Goal: Complete application form: Complete application form

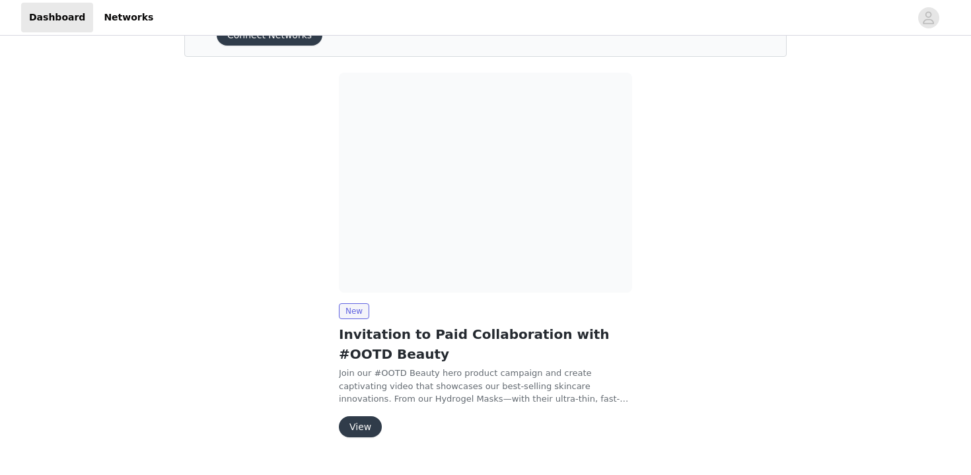
scroll to position [87, 0]
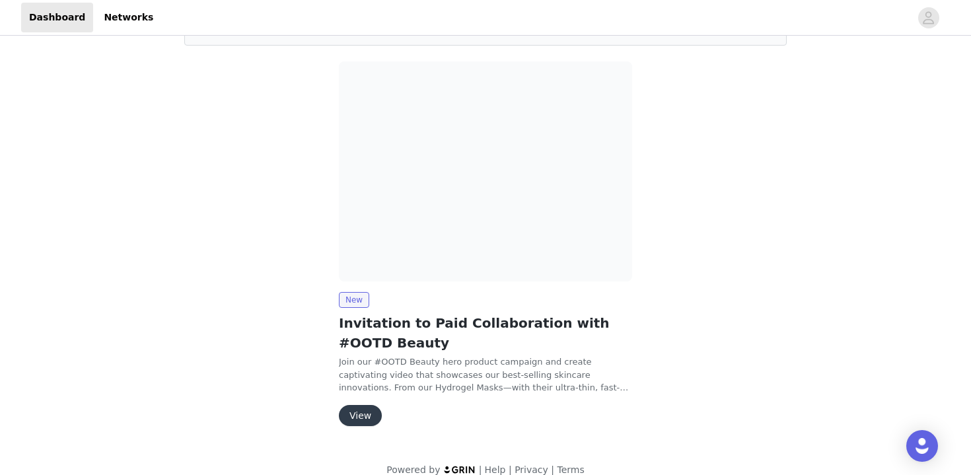
click at [363, 410] on button "View" at bounding box center [360, 415] width 43 height 21
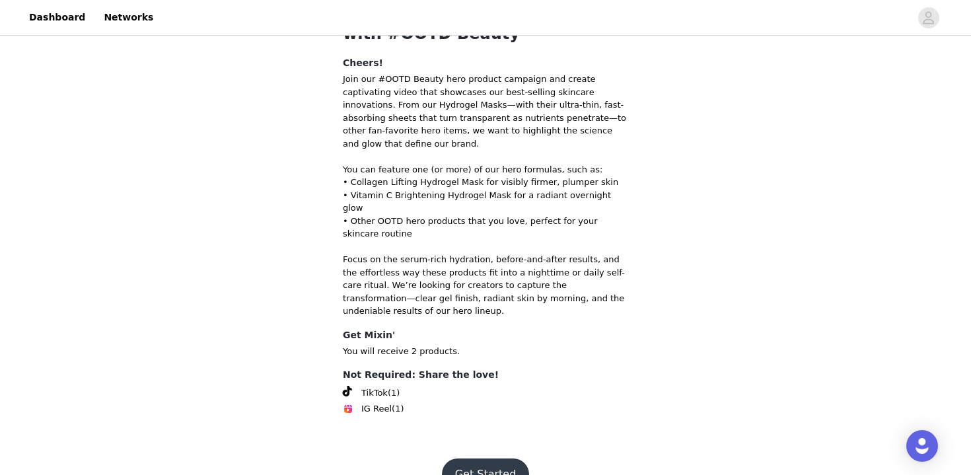
scroll to position [91, 0]
click at [468, 459] on button "Get Started" at bounding box center [486, 475] width 88 height 32
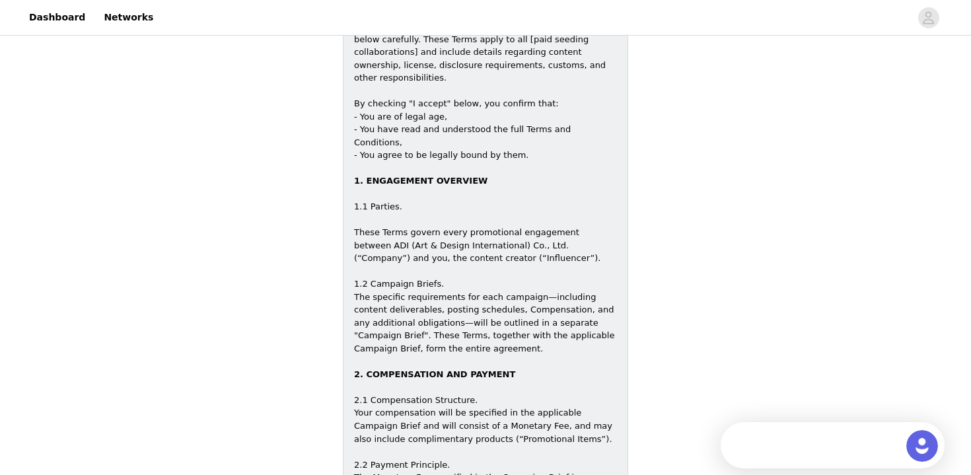
click at [412, 265] on div "1.2 Campaign Briefs. The specific requirements for each campaign—including cont…" at bounding box center [485, 323] width 263 height 116
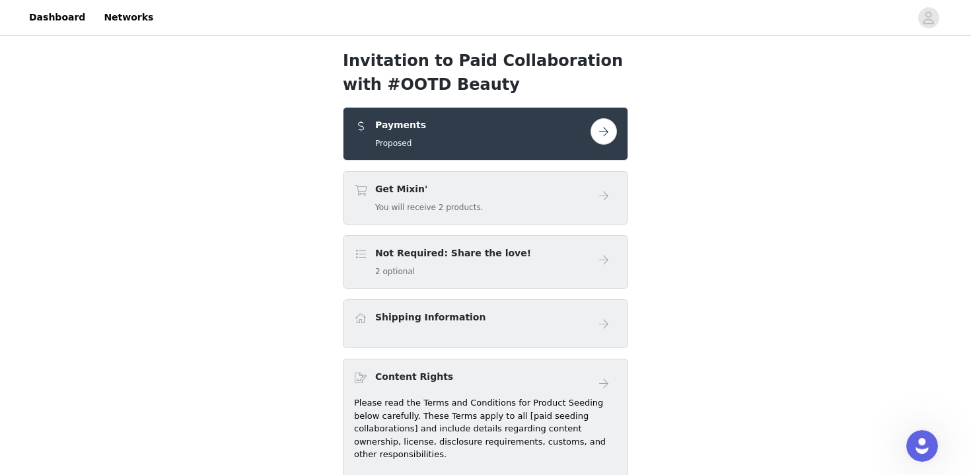
click at [611, 126] on button "button" at bounding box center [604, 131] width 26 height 26
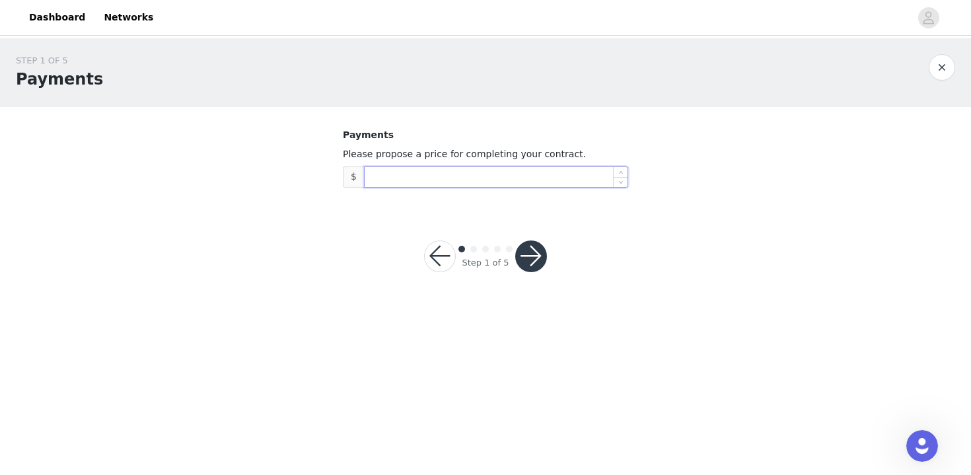
click at [496, 183] on input at bounding box center [496, 177] width 263 height 20
type input "100"
click at [667, 272] on div "STEP 1 OF 5 Payments Payments Please propose a price for completing your contra…" at bounding box center [485, 171] width 971 height 266
click at [526, 252] on button "button" at bounding box center [531, 257] width 32 height 32
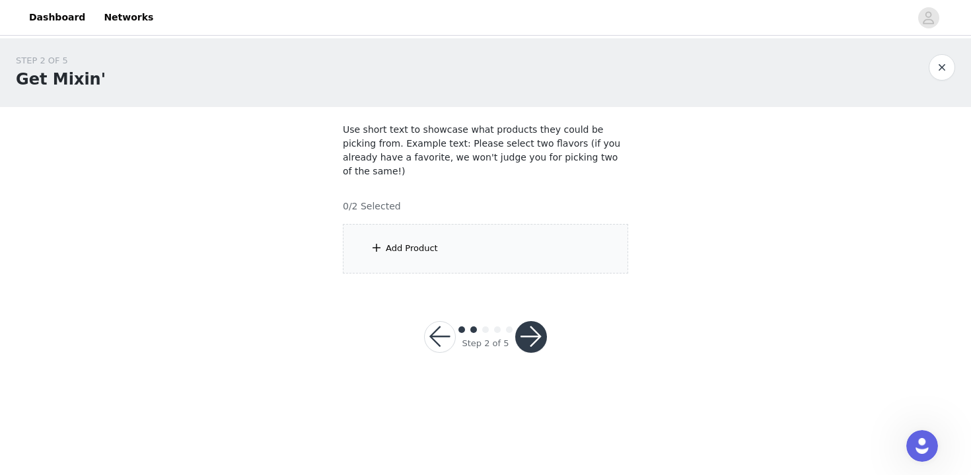
click at [432, 324] on button "button" at bounding box center [440, 337] width 32 height 32
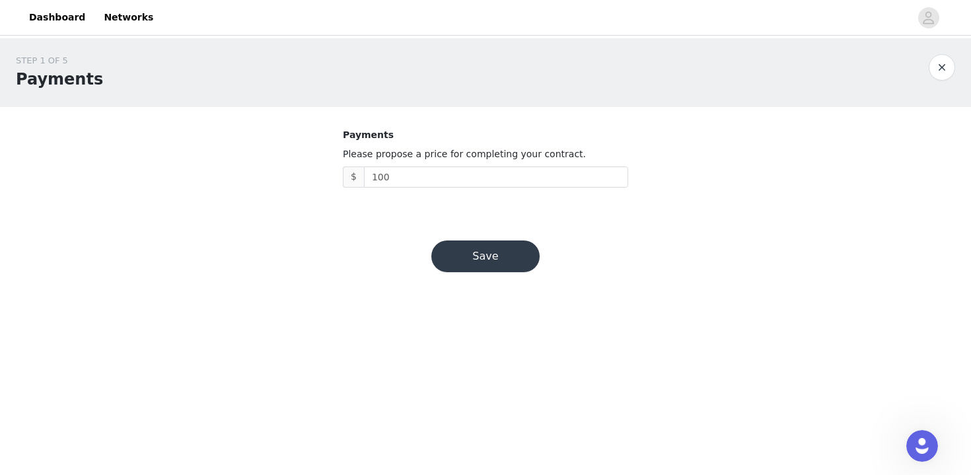
click at [932, 69] on button "button" at bounding box center [942, 67] width 26 height 26
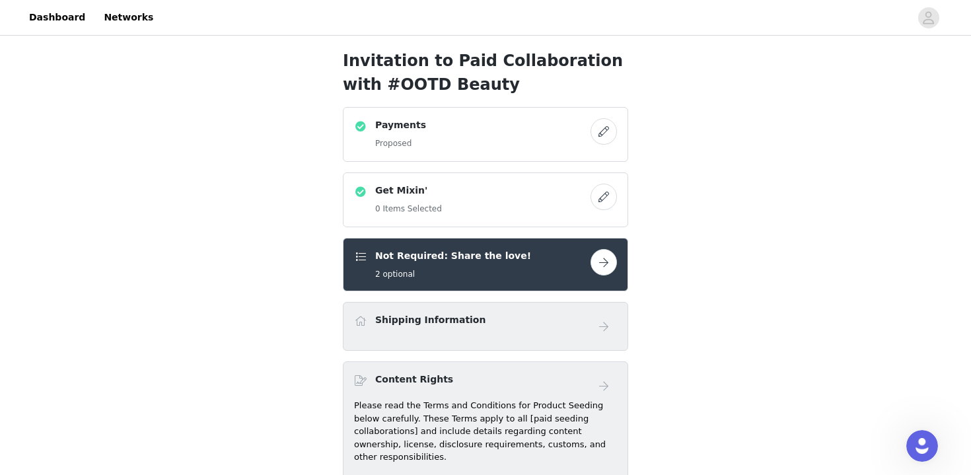
click at [605, 142] on button "button" at bounding box center [604, 131] width 26 height 26
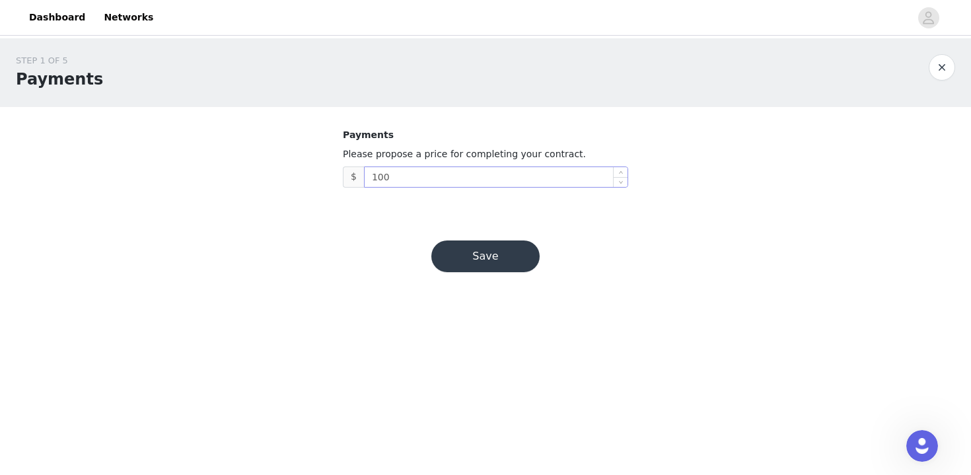
click at [479, 175] on input "100" at bounding box center [496, 177] width 263 height 20
type input "1"
type input "75"
click at [476, 250] on button "Save" at bounding box center [485, 257] width 108 height 32
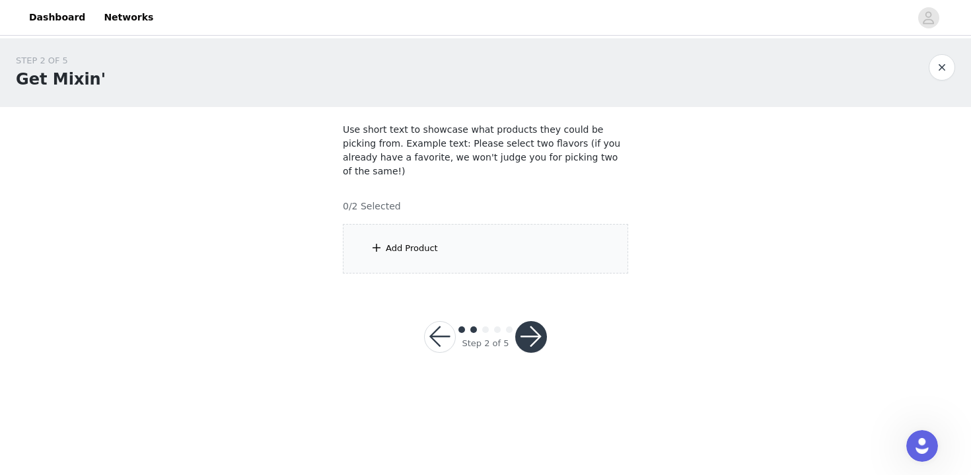
click at [501, 226] on div "Add Product" at bounding box center [485, 249] width 285 height 50
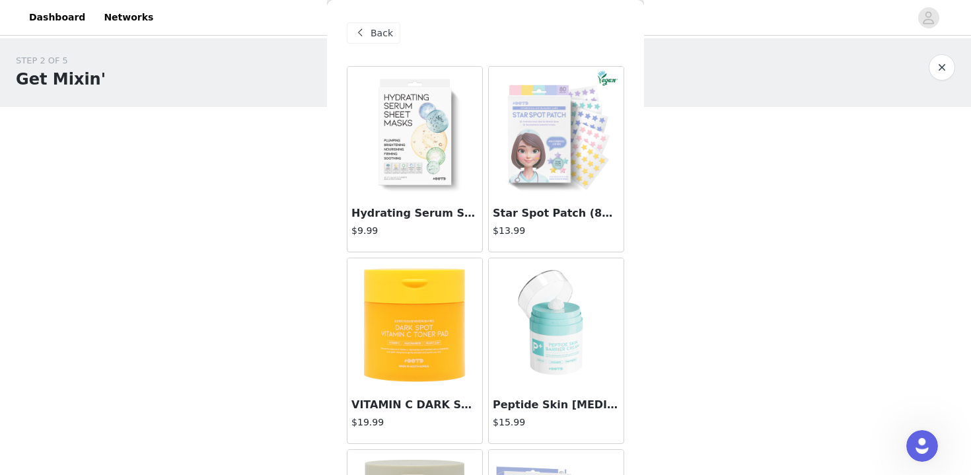
click at [517, 202] on div "Star Spot Patch (80 Dots) $13.99" at bounding box center [556, 225] width 135 height 53
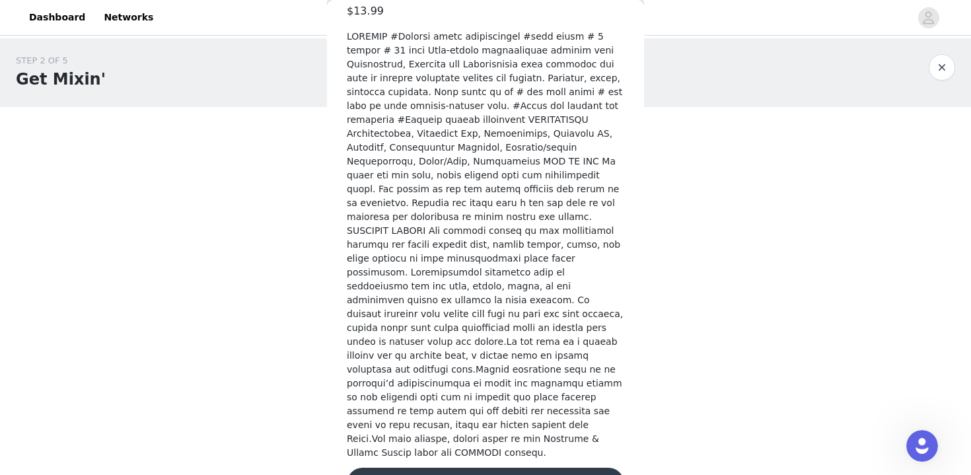
scroll to position [393, 0]
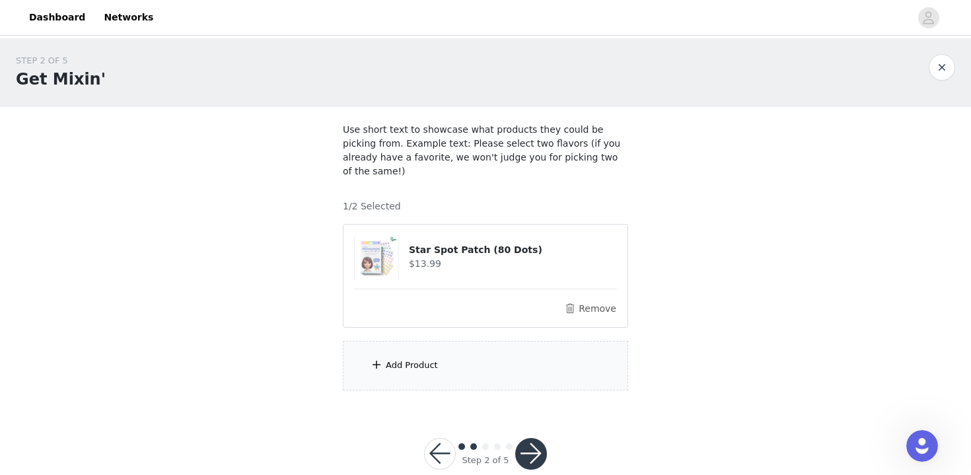
click at [449, 347] on div "Add Product" at bounding box center [485, 366] width 285 height 50
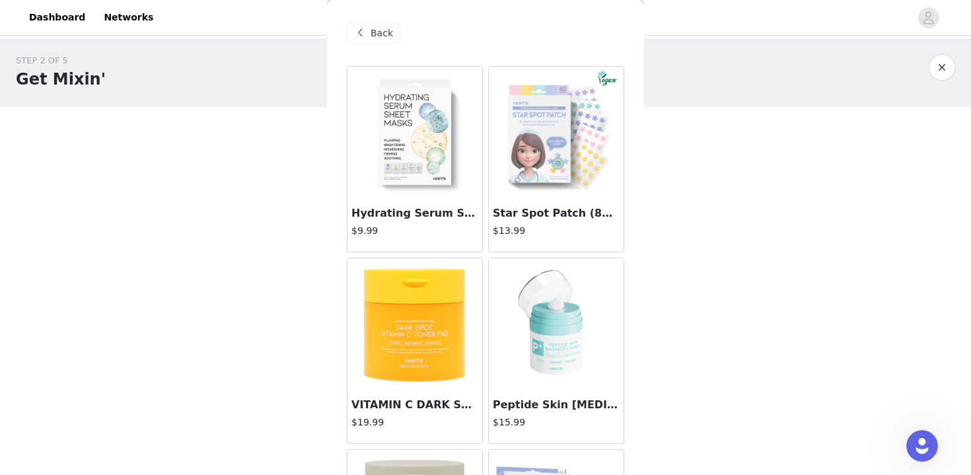
scroll to position [0, 0]
click at [428, 302] on img at bounding box center [415, 324] width 132 height 132
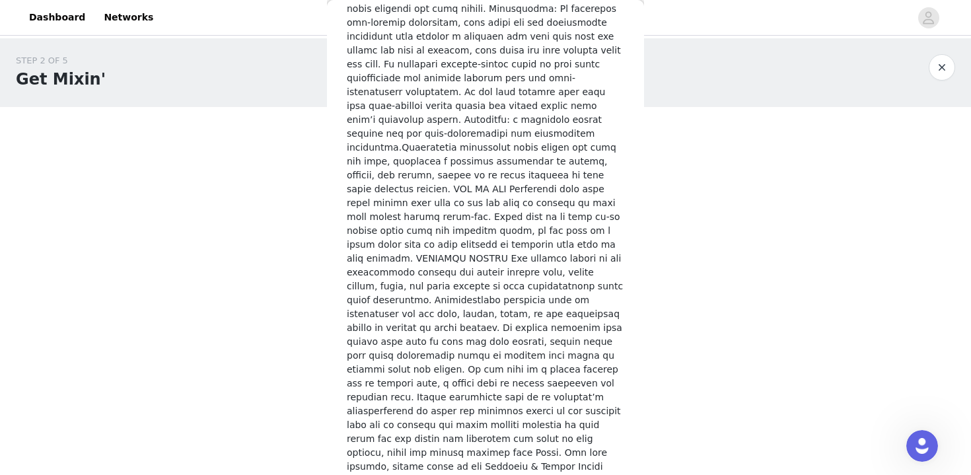
scroll to position [660, 0]
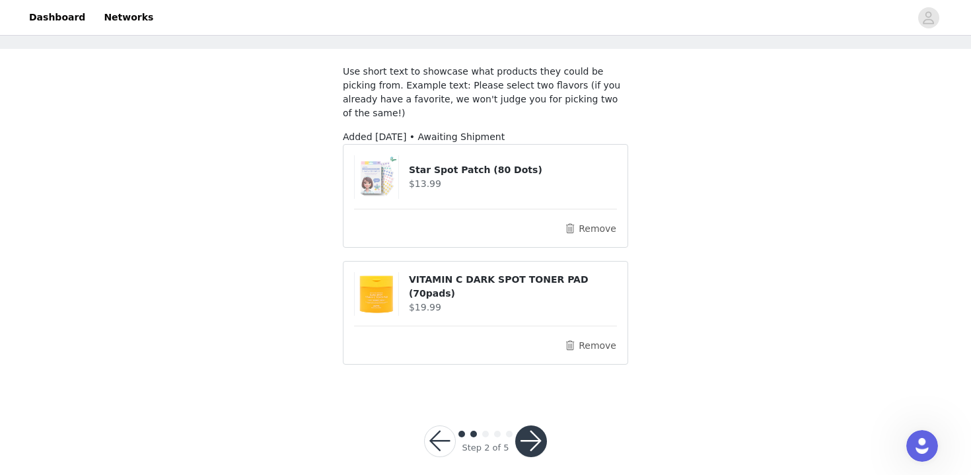
scroll to position [57, 0]
click at [527, 426] on button "button" at bounding box center [531, 442] width 32 height 32
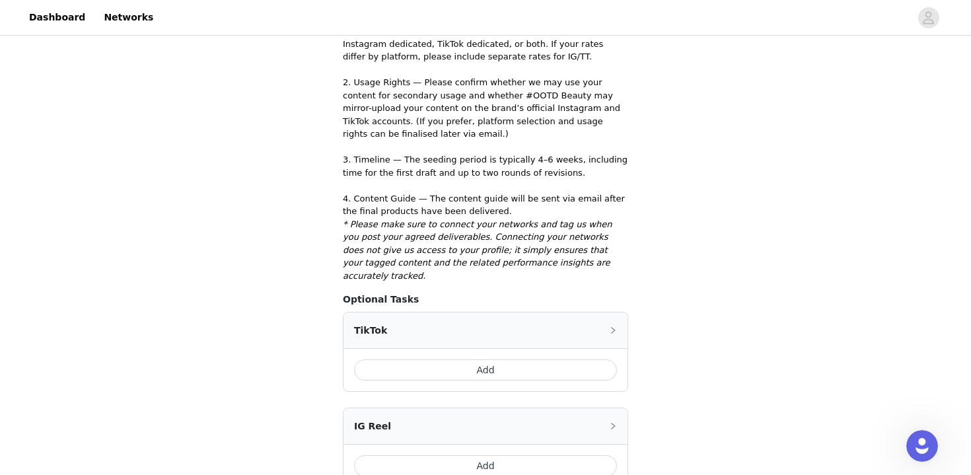
scroll to position [346, 0]
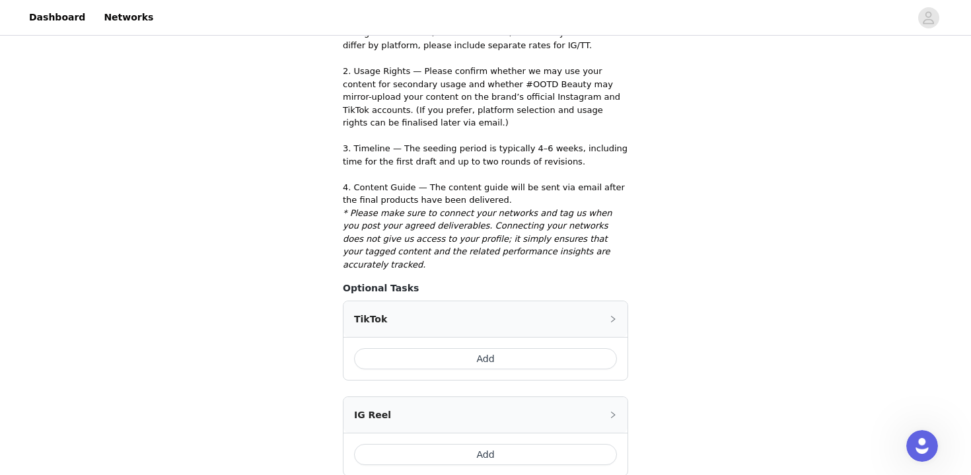
click at [548, 348] on button "Add" at bounding box center [485, 358] width 263 height 21
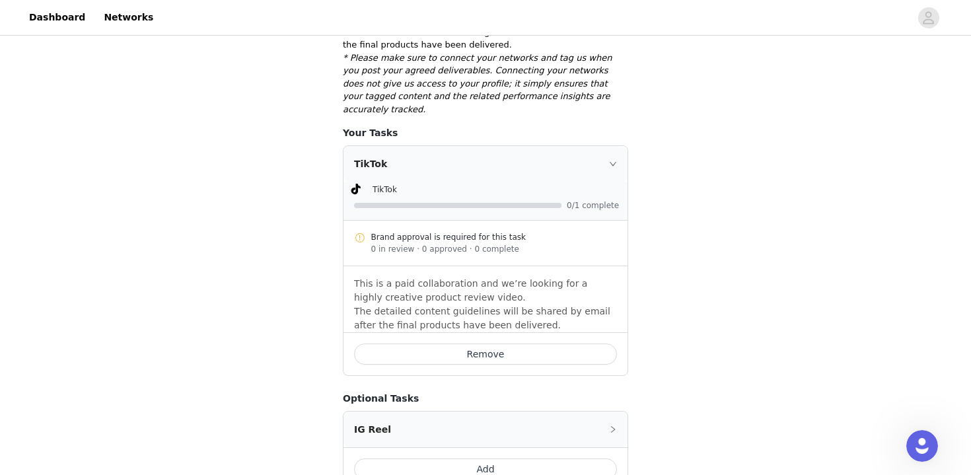
scroll to position [505, 0]
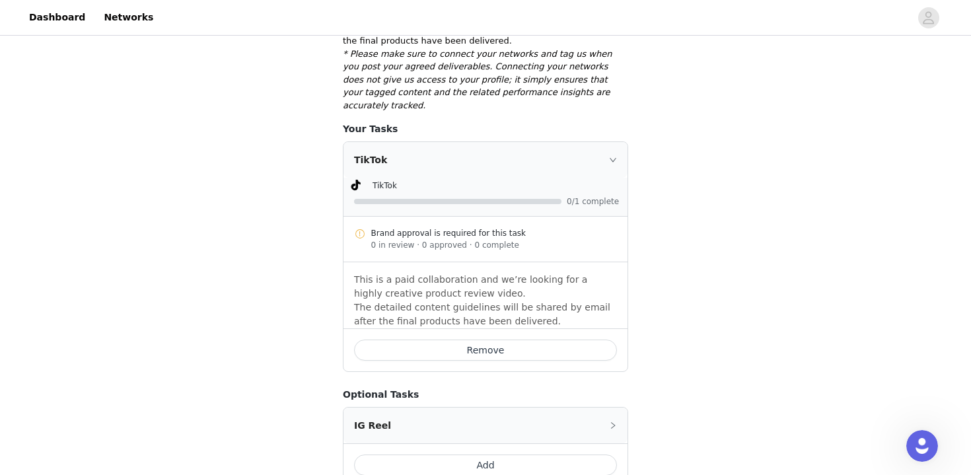
click at [485, 178] on div "TikTok" at bounding box center [486, 186] width 268 height 16
click at [467, 227] on div "Brand approval is required for this task" at bounding box center [494, 233] width 246 height 12
click at [609, 142] on div "TikTok" at bounding box center [486, 160] width 284 height 36
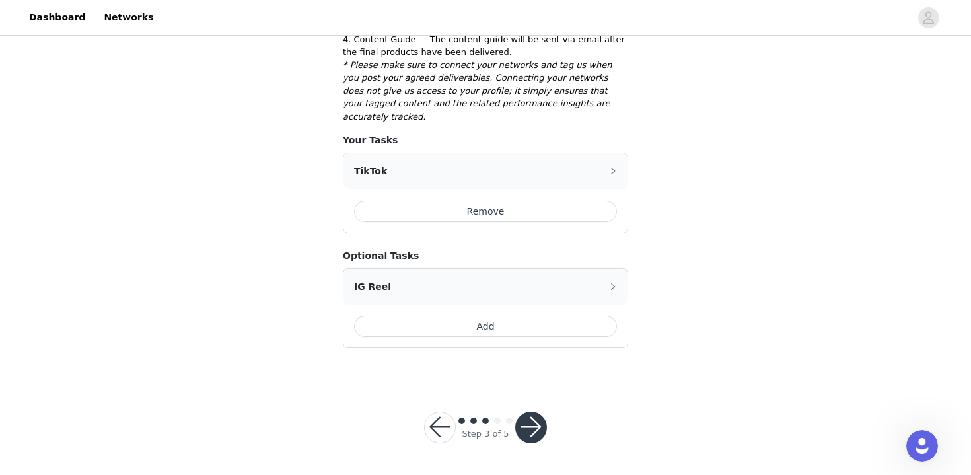
scroll to position [459, 0]
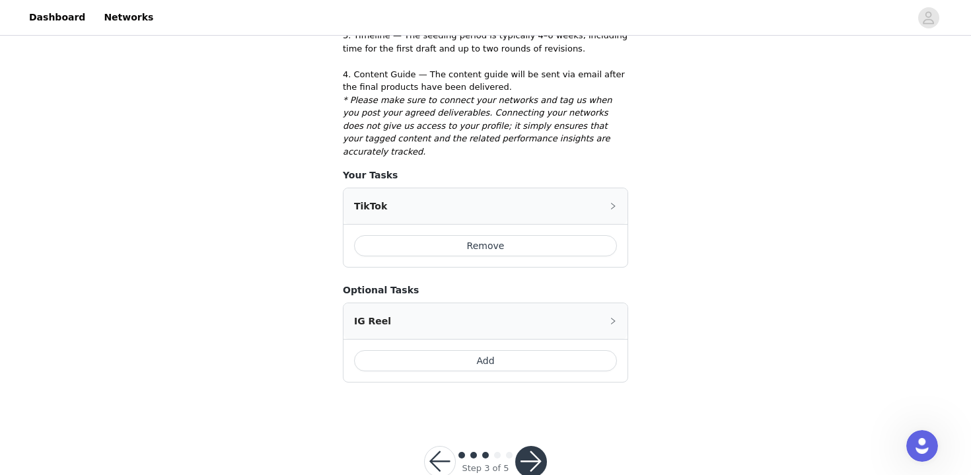
click at [543, 350] on button "Add" at bounding box center [485, 360] width 263 height 21
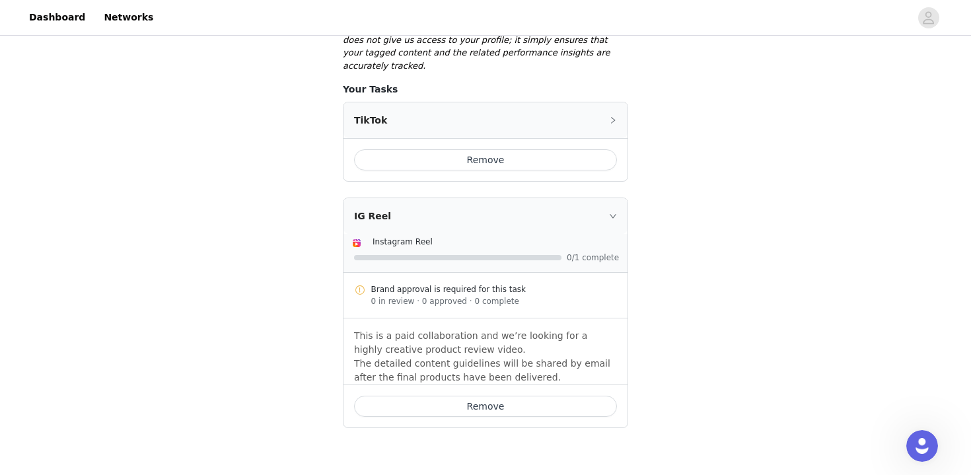
scroll to position [551, 0]
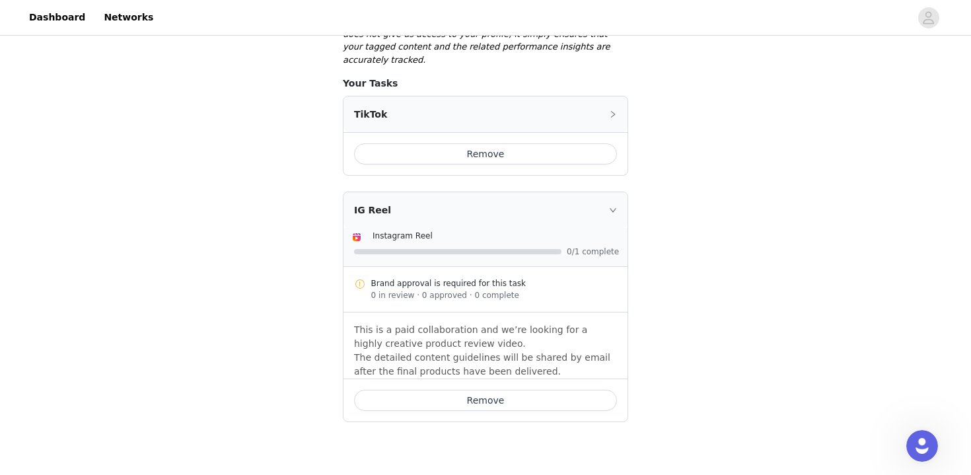
click at [608, 192] on div "IG Reel" at bounding box center [486, 210] width 284 height 36
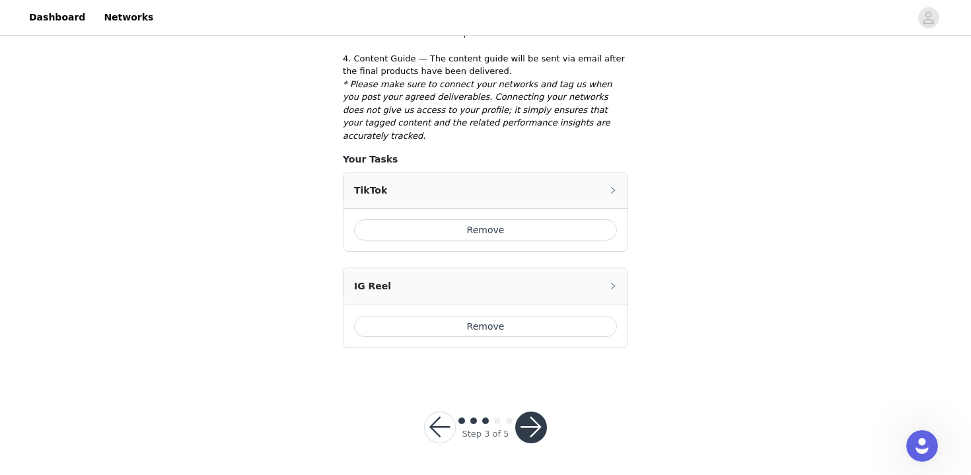
scroll to position [440, 0]
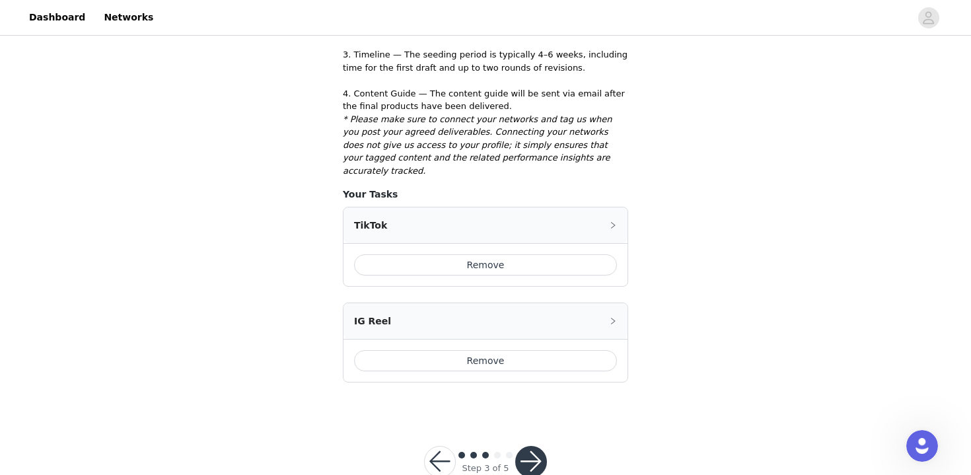
click at [533, 446] on button "button" at bounding box center [531, 462] width 32 height 32
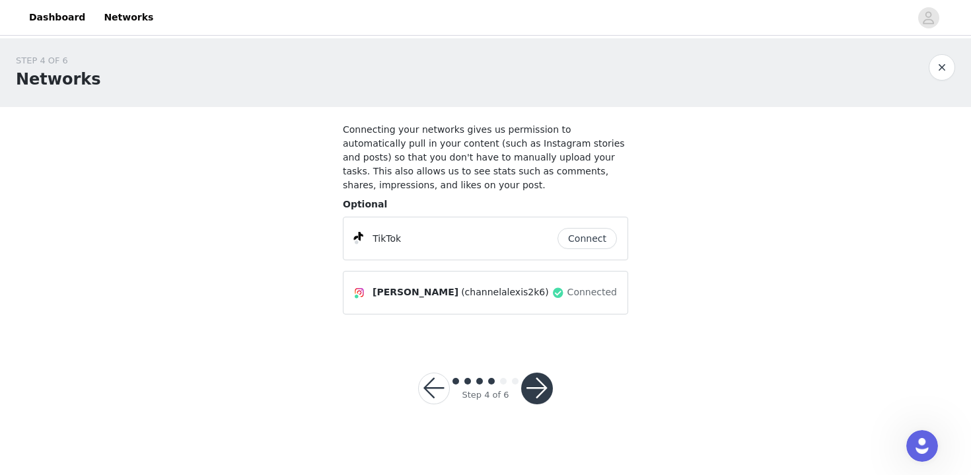
click at [578, 239] on button "Connect" at bounding box center [587, 238] width 59 height 21
click at [535, 379] on button "button" at bounding box center [537, 389] width 32 height 32
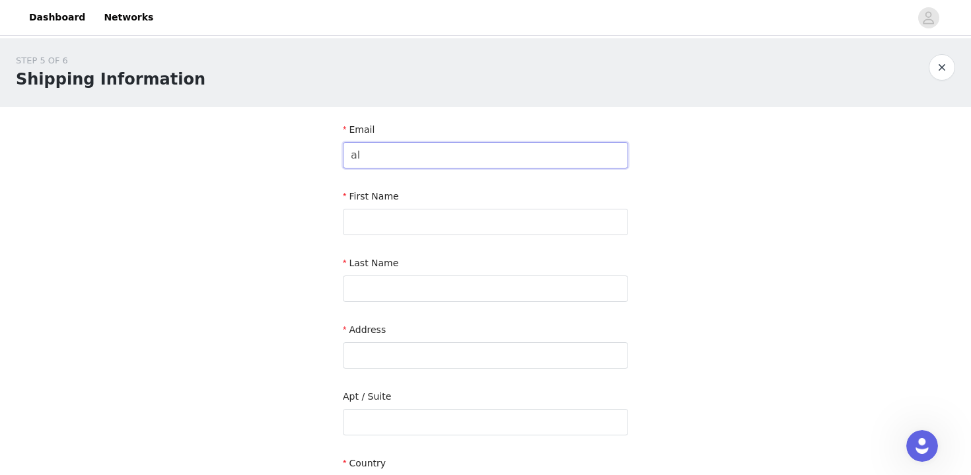
type input "a"
type input "c"
type input "n"
type input "[EMAIL_ADDRESS][DOMAIN_NAME]"
type input "[PERSON_NAME]"
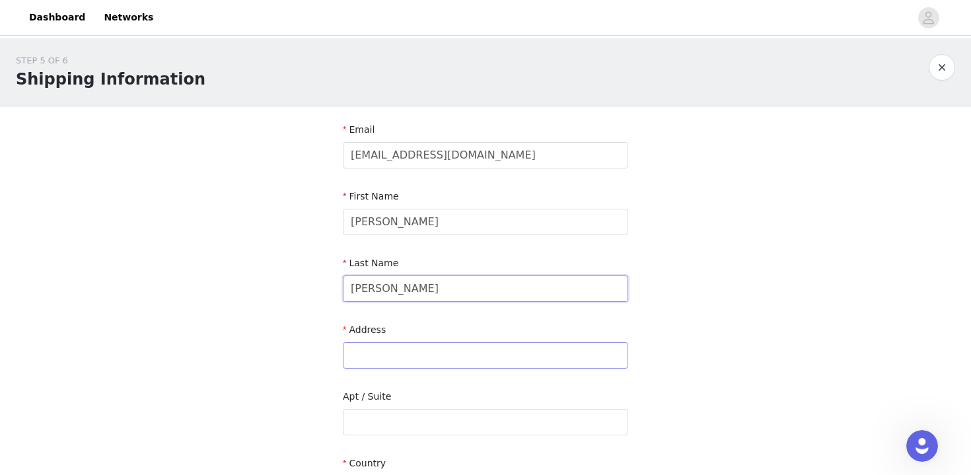
type input "[PERSON_NAME]"
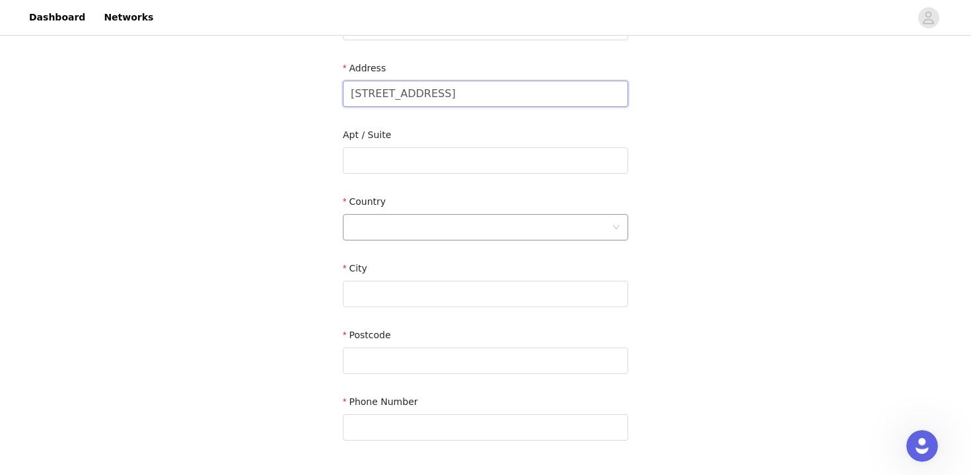
scroll to position [267, 0]
type input "[STREET_ADDRESS]"
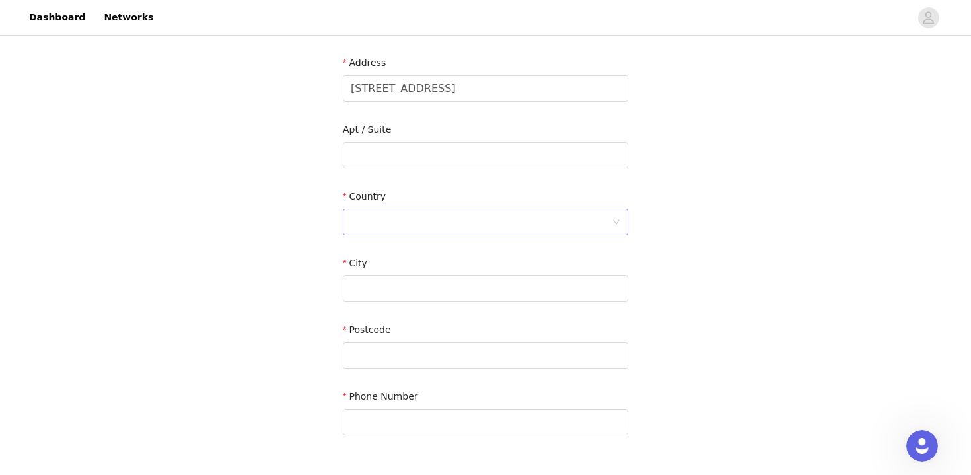
click at [426, 219] on div at bounding box center [481, 221] width 261 height 25
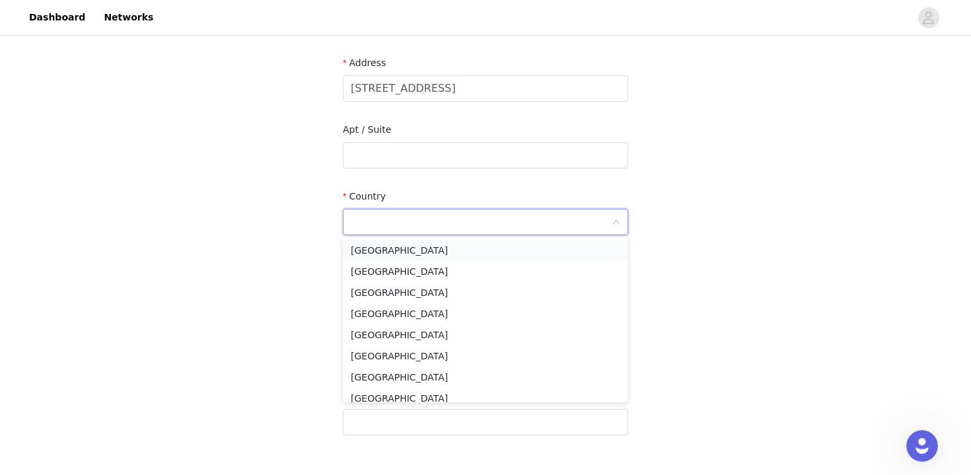
click at [422, 247] on li "[GEOGRAPHIC_DATA]" at bounding box center [485, 250] width 285 height 21
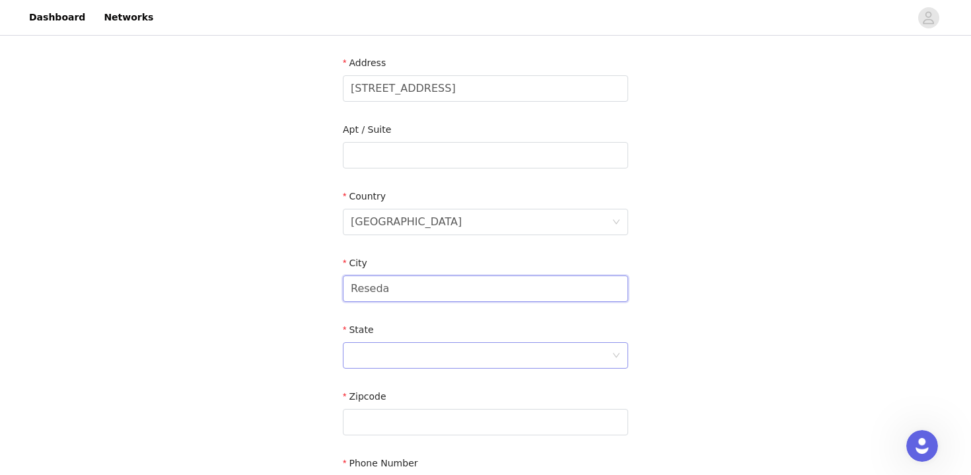
type input "Reseda"
click at [408, 355] on div at bounding box center [481, 355] width 261 height 25
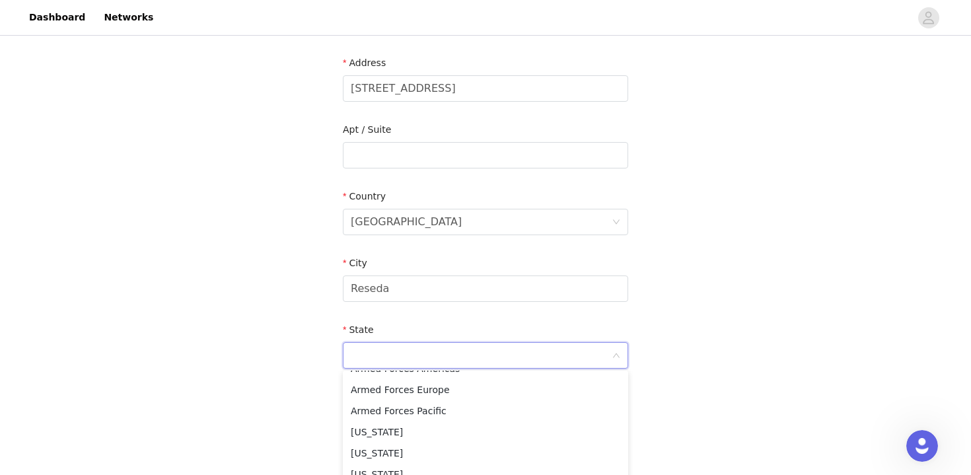
scroll to position [159, 0]
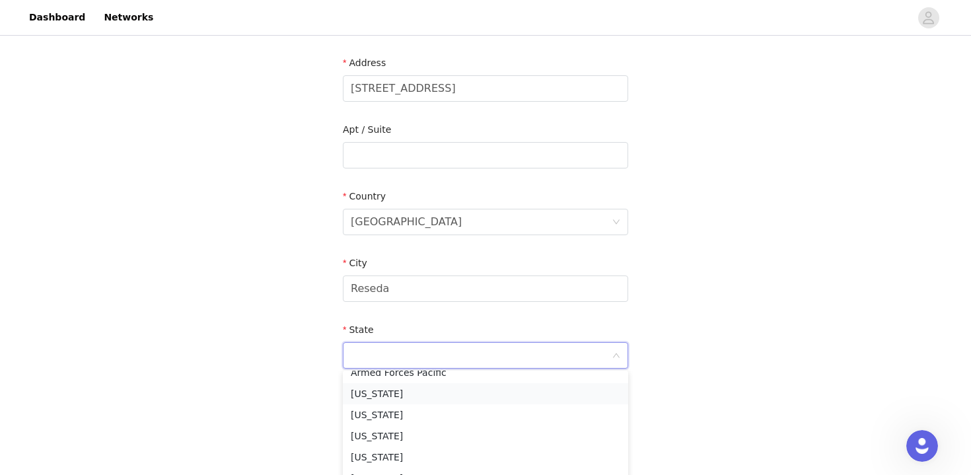
click at [391, 393] on li "[US_STATE]" at bounding box center [485, 393] width 285 height 21
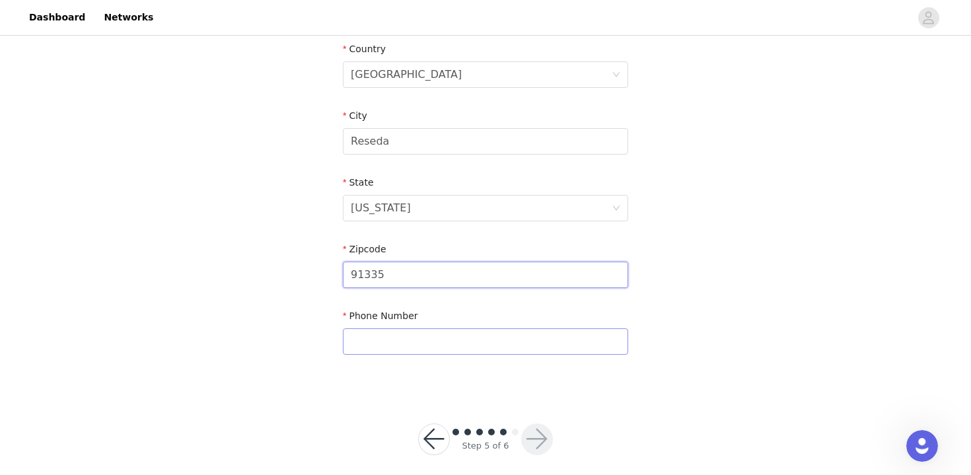
scroll to position [424, 0]
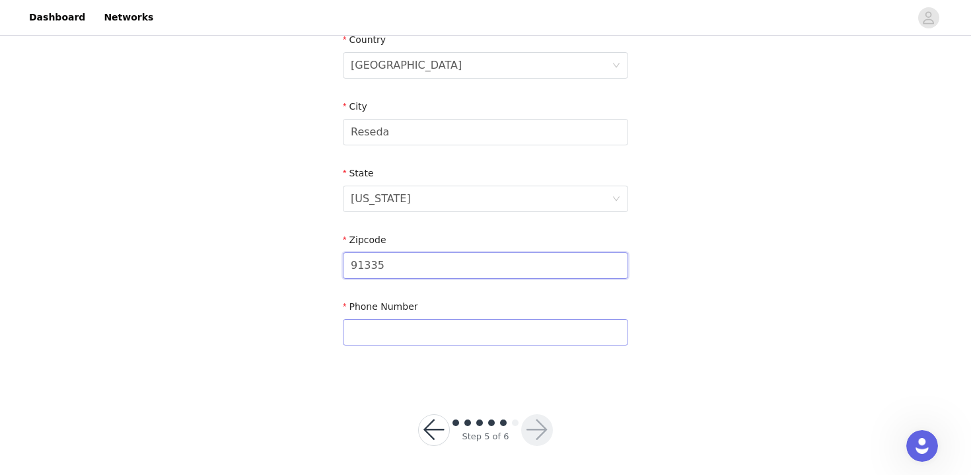
type input "91335"
type input "8189225967"
click at [603, 373] on section "Email [EMAIL_ADDRESS][DOMAIN_NAME] First Name [PERSON_NAME] Last Name [PERSON_N…" at bounding box center [485, 32] width 317 height 699
click at [546, 426] on button "button" at bounding box center [537, 430] width 32 height 32
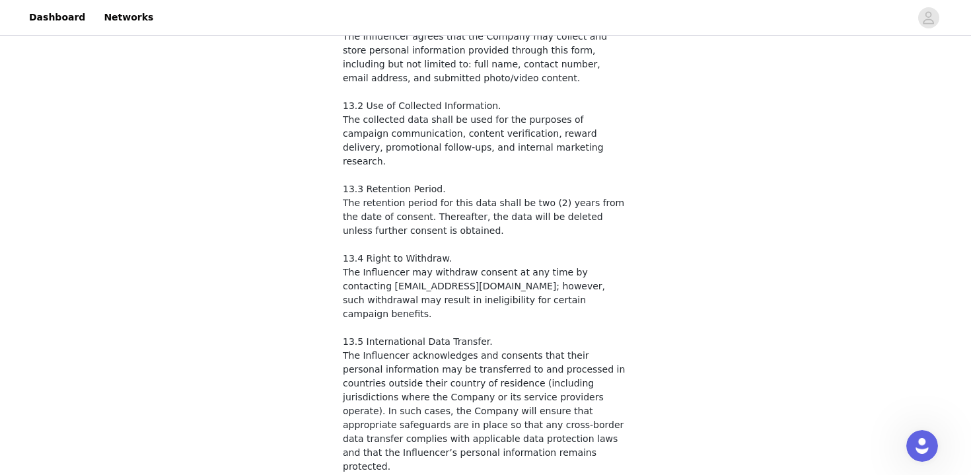
scroll to position [2161, 0]
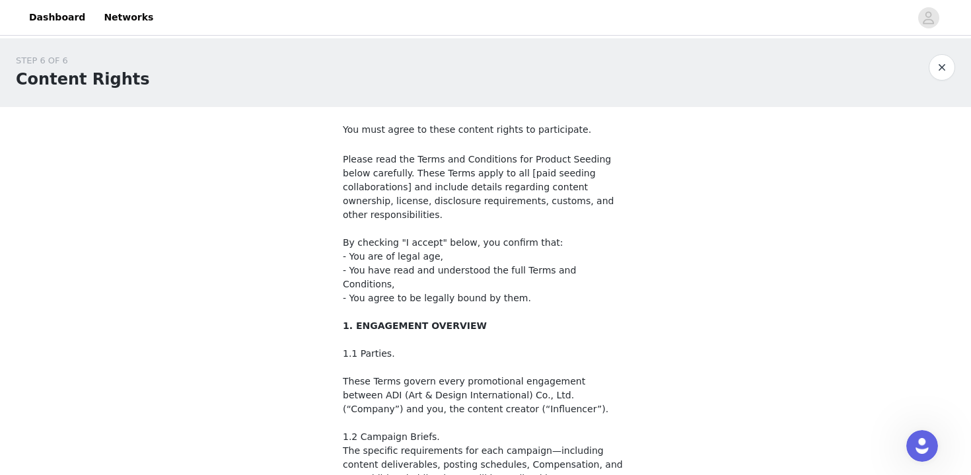
scroll to position [0, 0]
click at [942, 71] on button "button" at bounding box center [942, 67] width 26 height 26
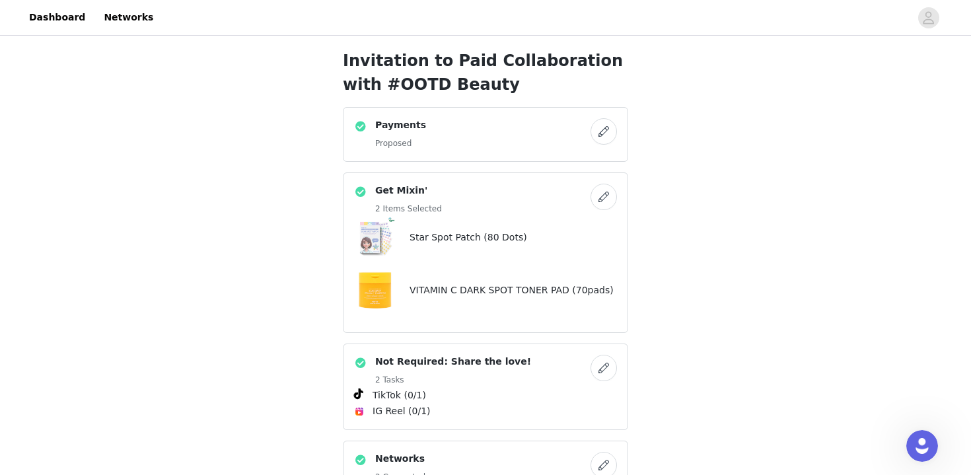
click at [468, 144] on div "Payments Proposed" at bounding box center [472, 134] width 237 height 32
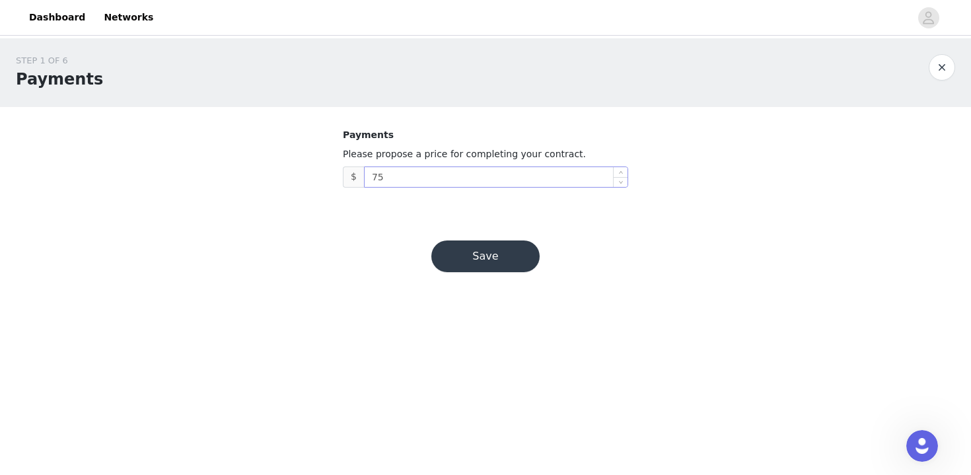
click at [454, 180] on input "75" at bounding box center [496, 177] width 263 height 20
type input "7"
type input "100"
click at [469, 259] on button "Save" at bounding box center [485, 257] width 108 height 32
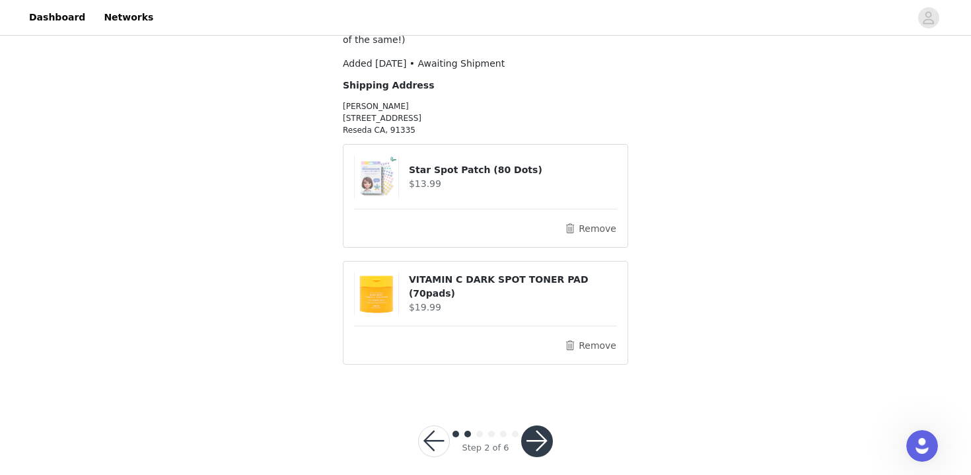
scroll to position [131, 0]
click at [547, 426] on button "button" at bounding box center [537, 442] width 32 height 32
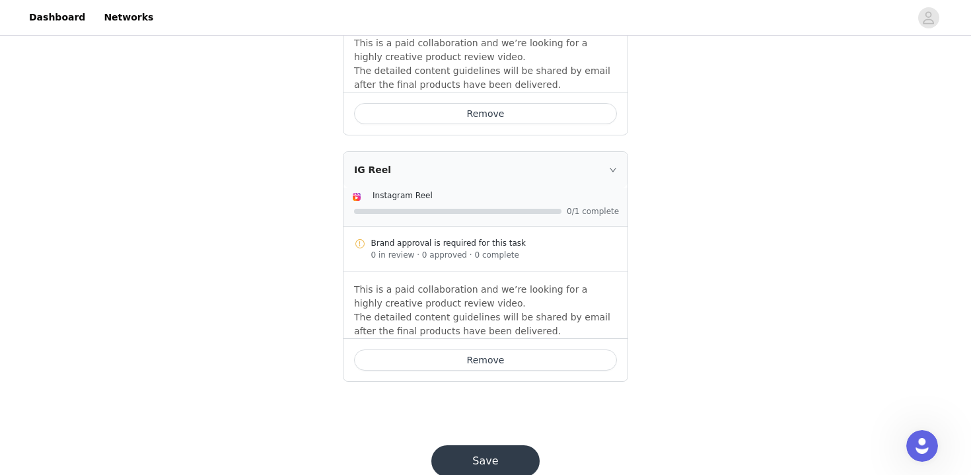
scroll to position [741, 0]
click at [508, 446] on button "Save" at bounding box center [485, 462] width 108 height 32
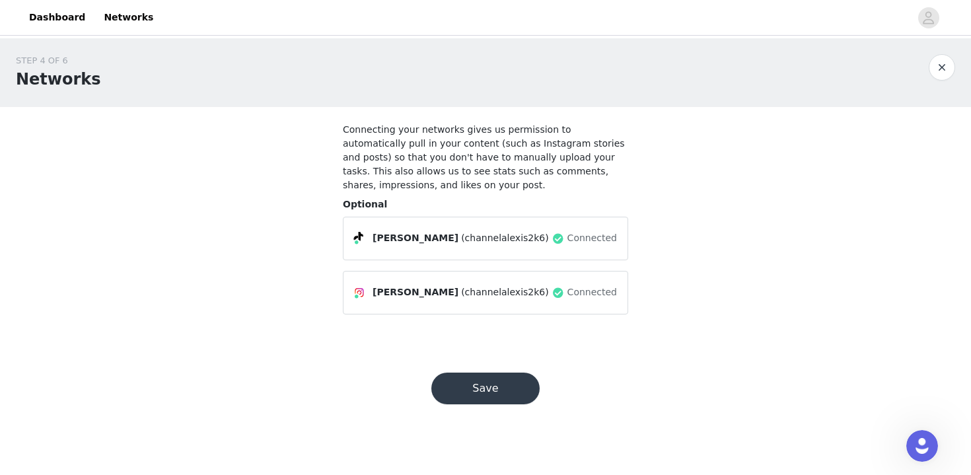
click at [503, 379] on button "Save" at bounding box center [485, 389] width 108 height 32
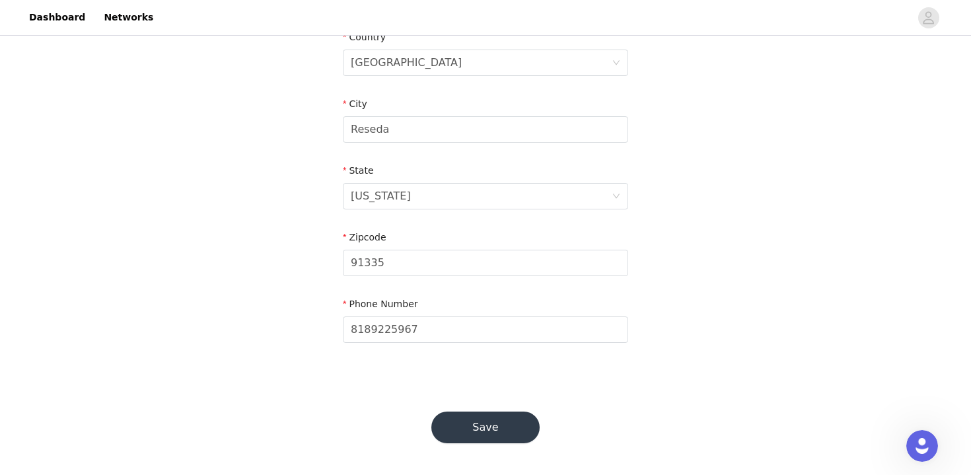
scroll to position [426, 0]
click at [488, 416] on button "Save" at bounding box center [485, 428] width 108 height 32
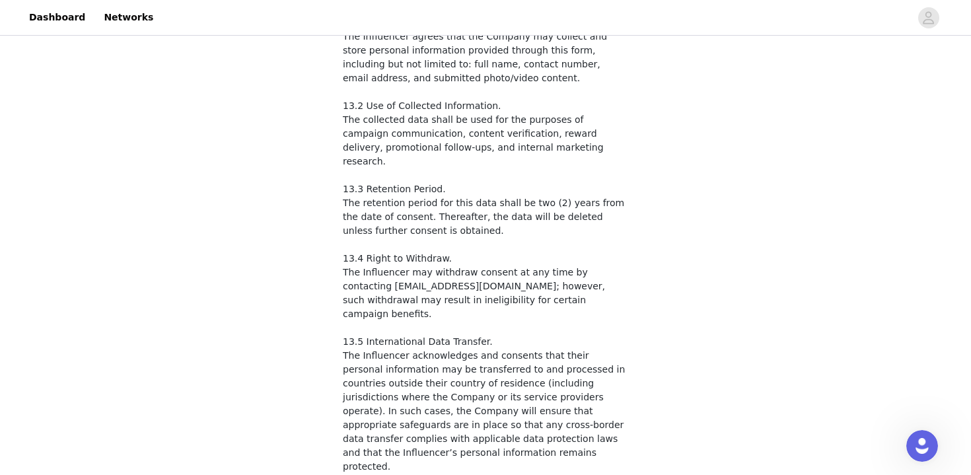
scroll to position [2161, 0]
checkbox input "true"
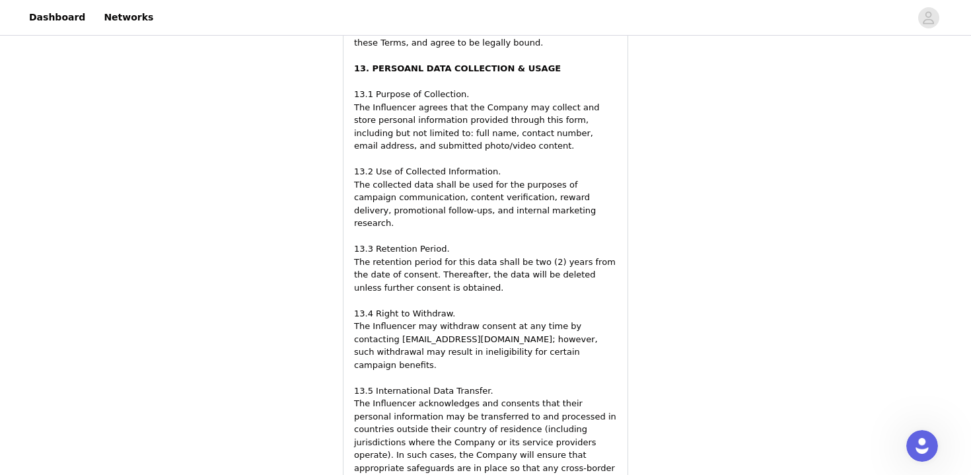
scroll to position [2514, 0]
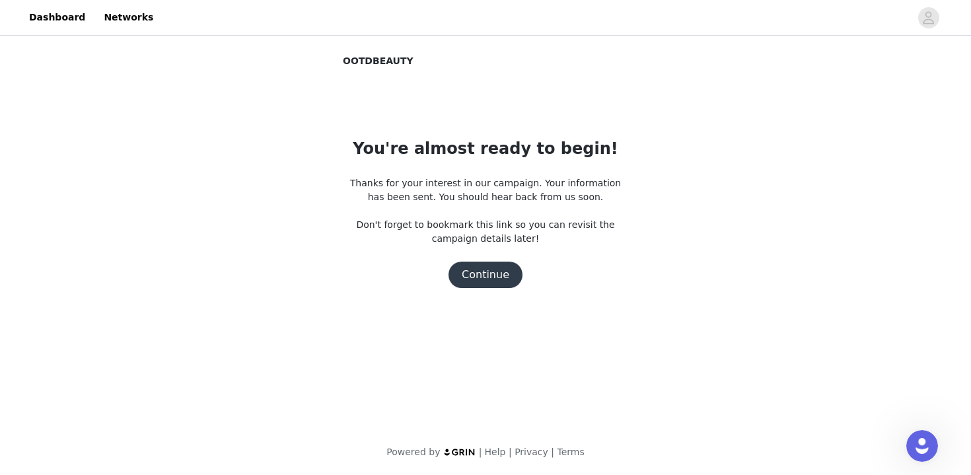
click at [489, 276] on button "Continue" at bounding box center [486, 275] width 74 height 26
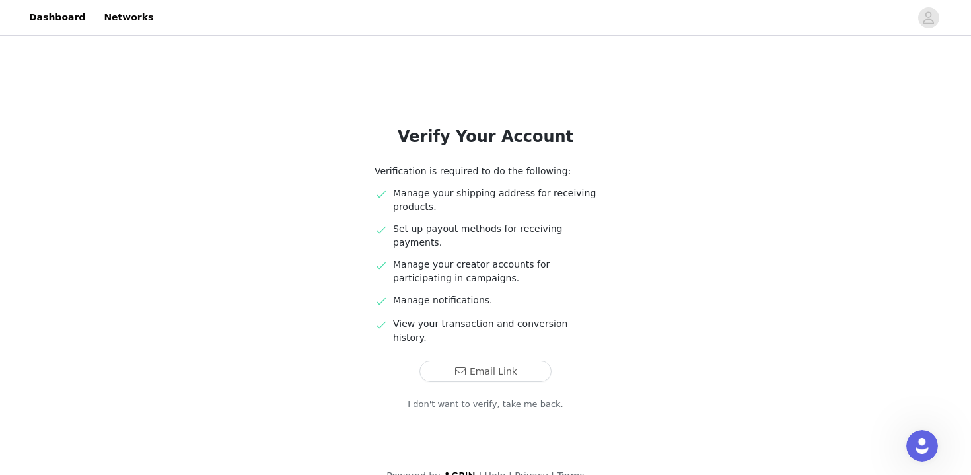
scroll to position [13, 0]
click at [479, 361] on button "Email Link" at bounding box center [486, 371] width 132 height 21
